Goal: Ask a question: Seek information or help from site administrators or community

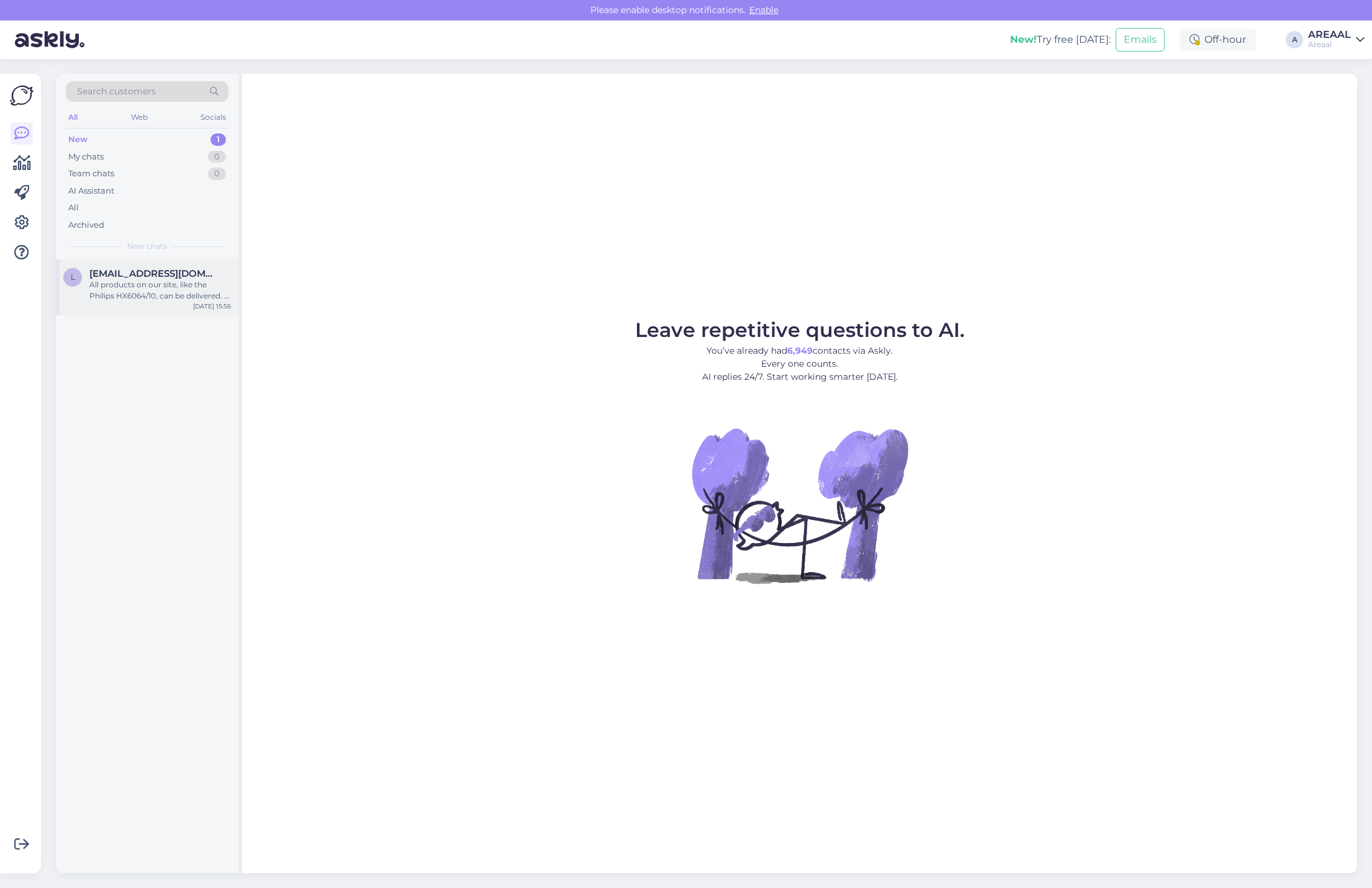
click at [118, 315] on div "l [EMAIL_ADDRESS][DOMAIN_NAME] All products on our site, like the Philips HX606…" at bounding box center [146, 287] width 182 height 56
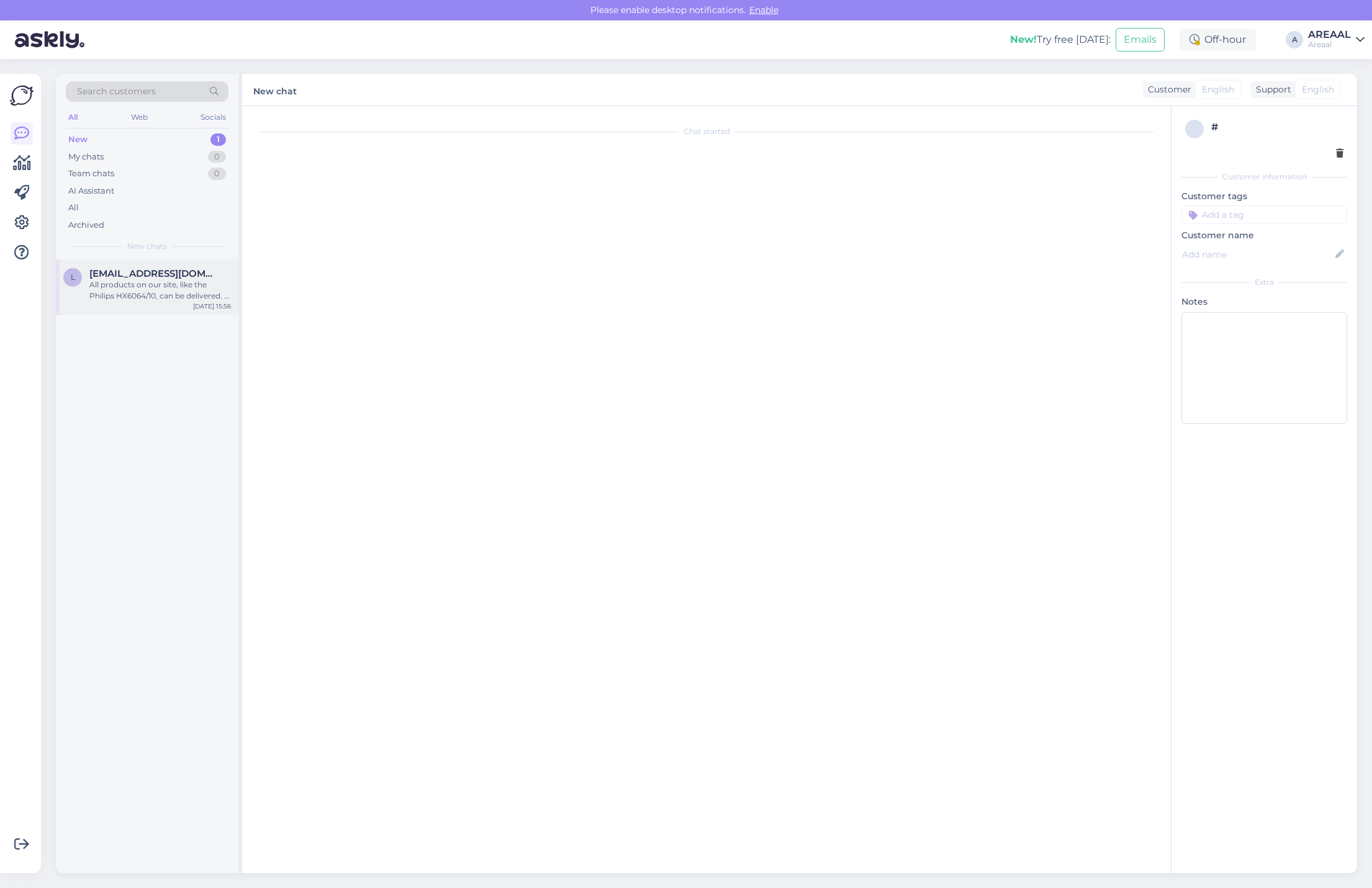
scroll to position [88, 0]
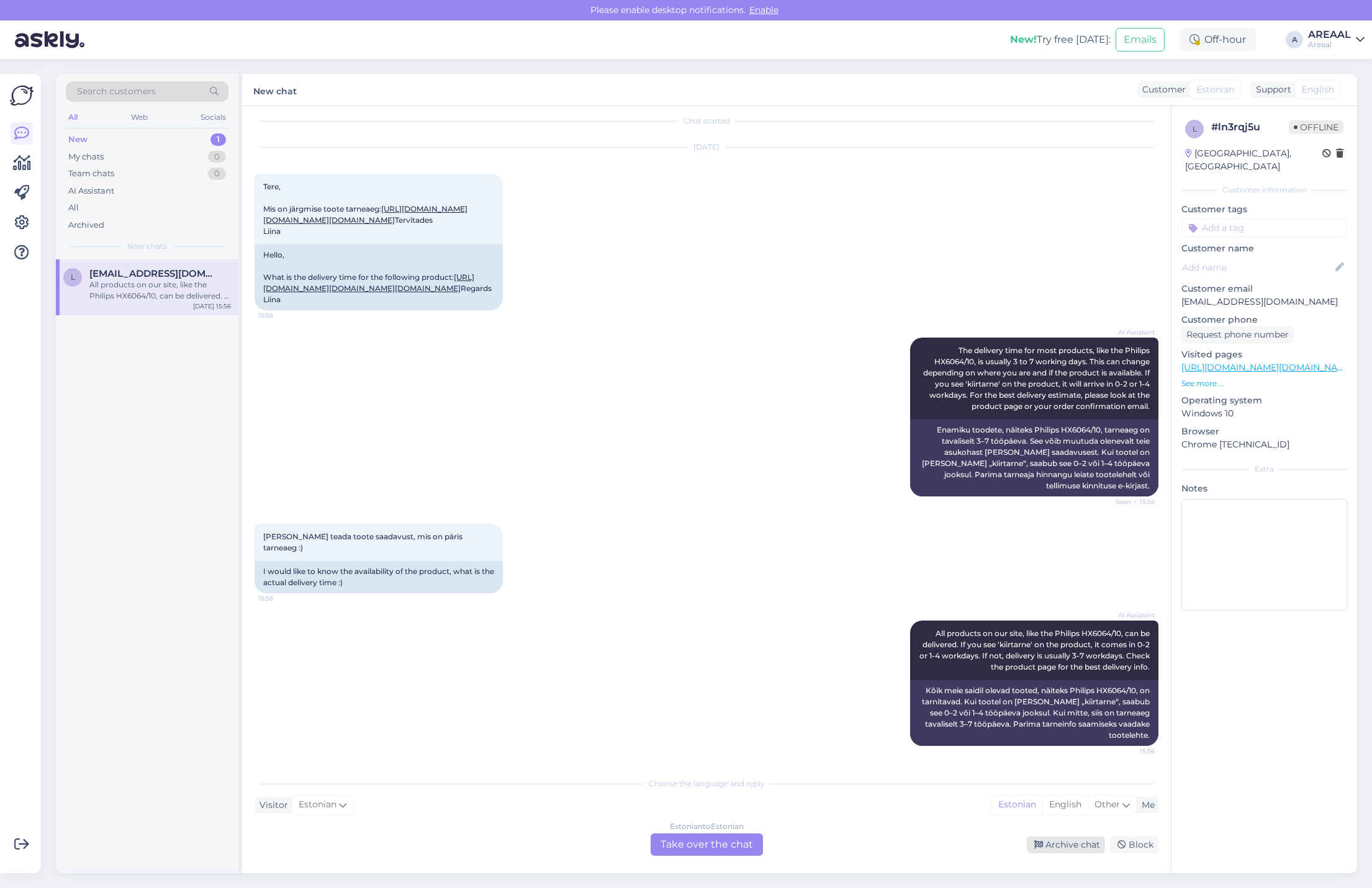
click at [1072, 850] on div "Archive chat" at bounding box center [1066, 845] width 78 height 17
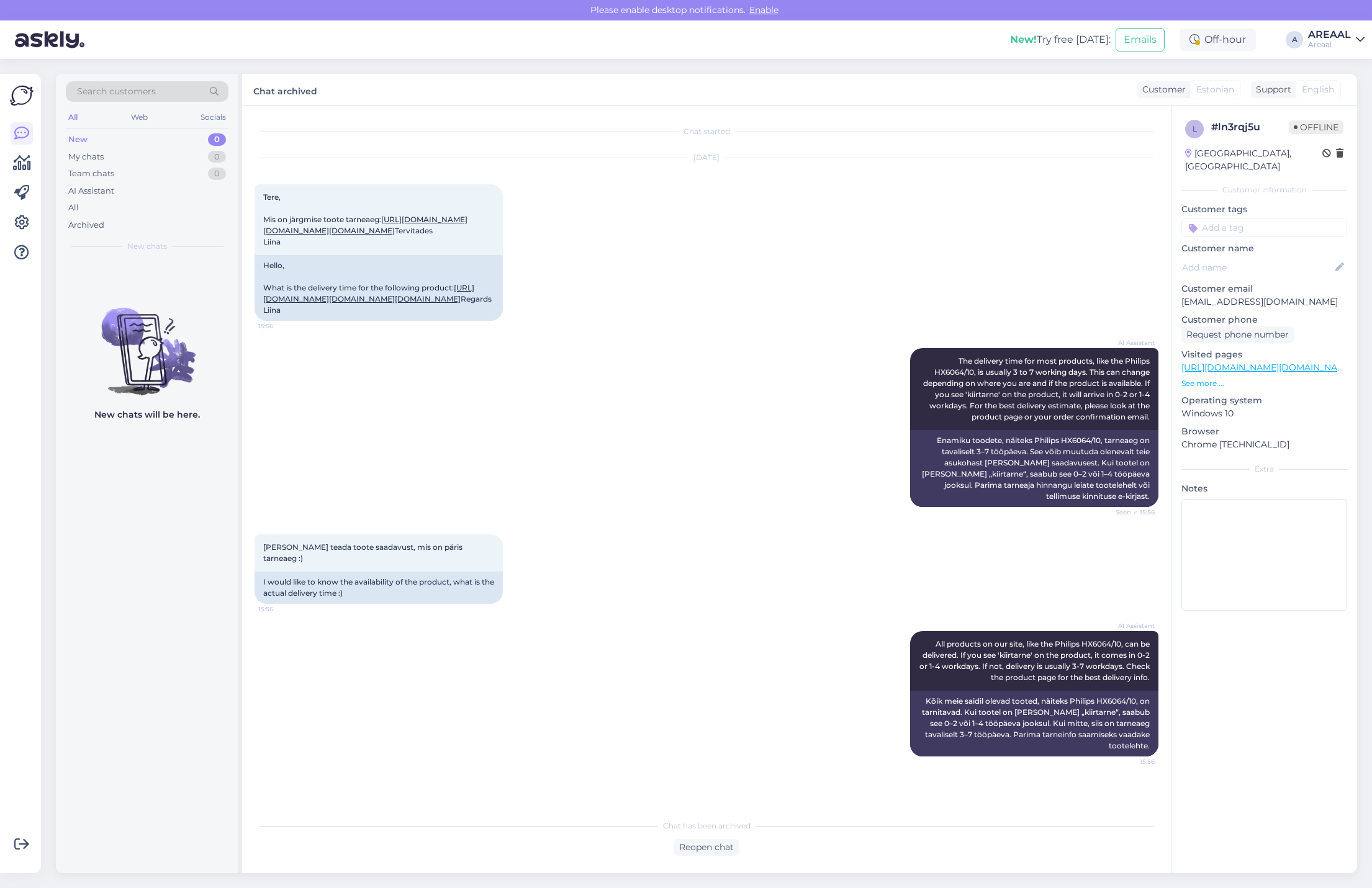
click at [531, 334] on div "[DATE] Tere, Mis on järgmise toote tarneaeg: [URL][DOMAIN_NAME][DOMAIN_NAME][DO…" at bounding box center [706, 239] width 904 height 190
click at [547, 377] on div "AI Assistant The delivery time for most products, like the Philips HX6064/10, i…" at bounding box center [706, 427] width 904 height 186
